Goal: Find specific page/section: Find specific page/section

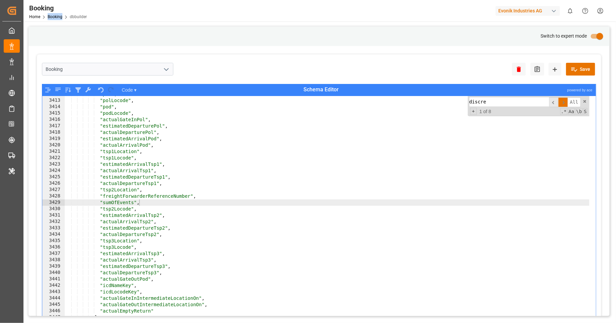
scroll to position [5391, 0]
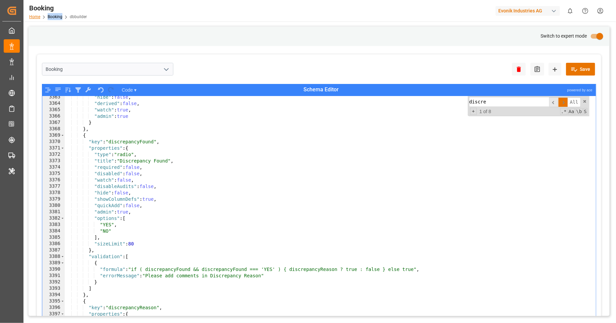
click at [36, 17] on link "Home" at bounding box center [34, 16] width 11 height 5
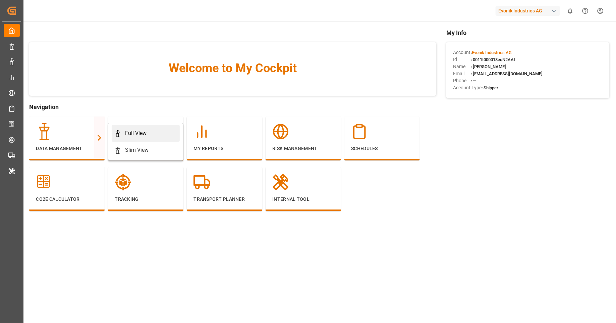
click at [128, 134] on div "Full View" at bounding box center [135, 133] width 21 height 8
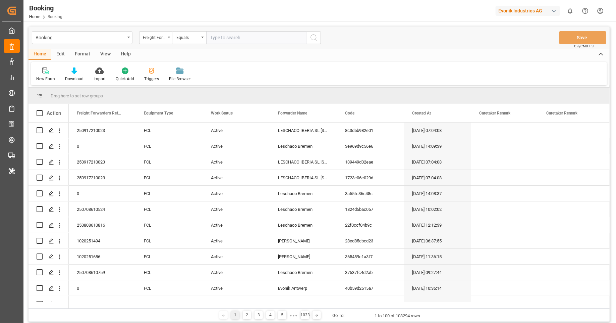
click at [84, 54] on div "Format" at bounding box center [82, 54] width 25 height 11
click at [46, 76] on div "Filter Rows" at bounding box center [46, 79] width 20 height 6
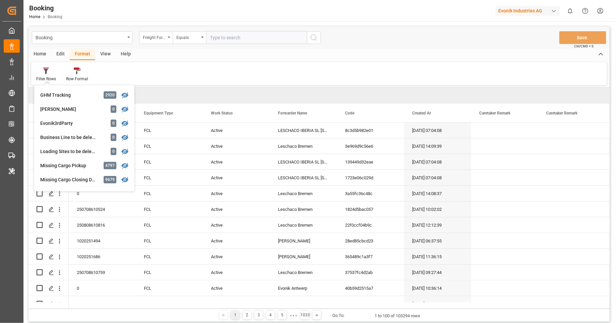
click at [217, 74] on div "Filter Rows GHM Tracking 2920 Karl gross 0 Evonik3rdParty 0 Business Line to be…" at bounding box center [319, 73] width 576 height 23
